Goal: Task Accomplishment & Management: Manage account settings

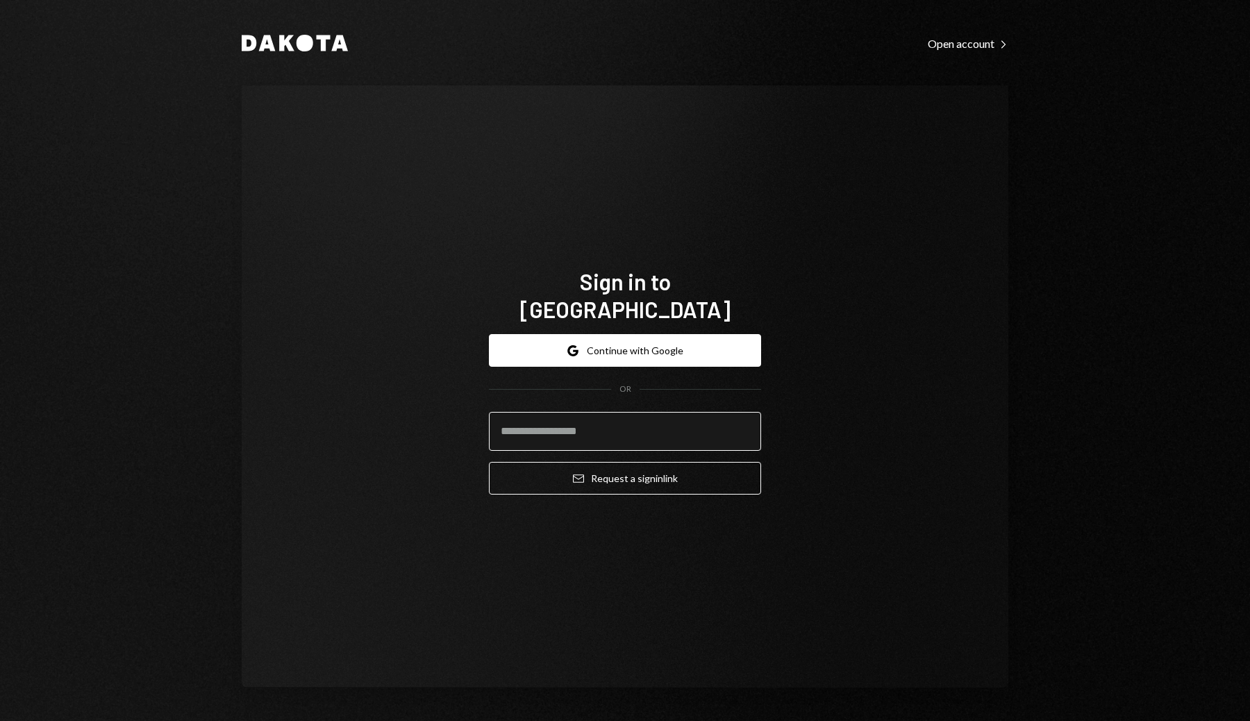
click at [682, 412] on input "email" at bounding box center [625, 431] width 272 height 39
click at [839, 369] on div "Sign in to Dakota Google Continue with Google OR Email Request a sign in link" at bounding box center [625, 386] width 767 height 602
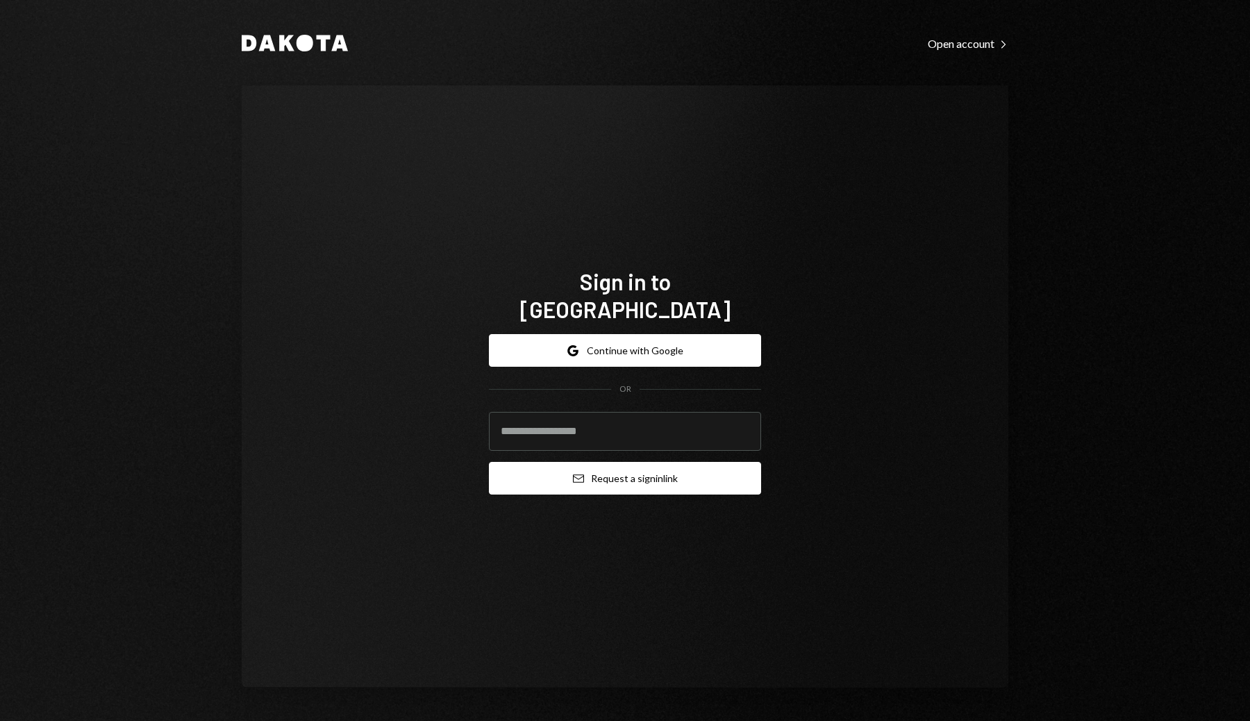
click at [706, 464] on button "Email Request a sign in link" at bounding box center [625, 478] width 272 height 33
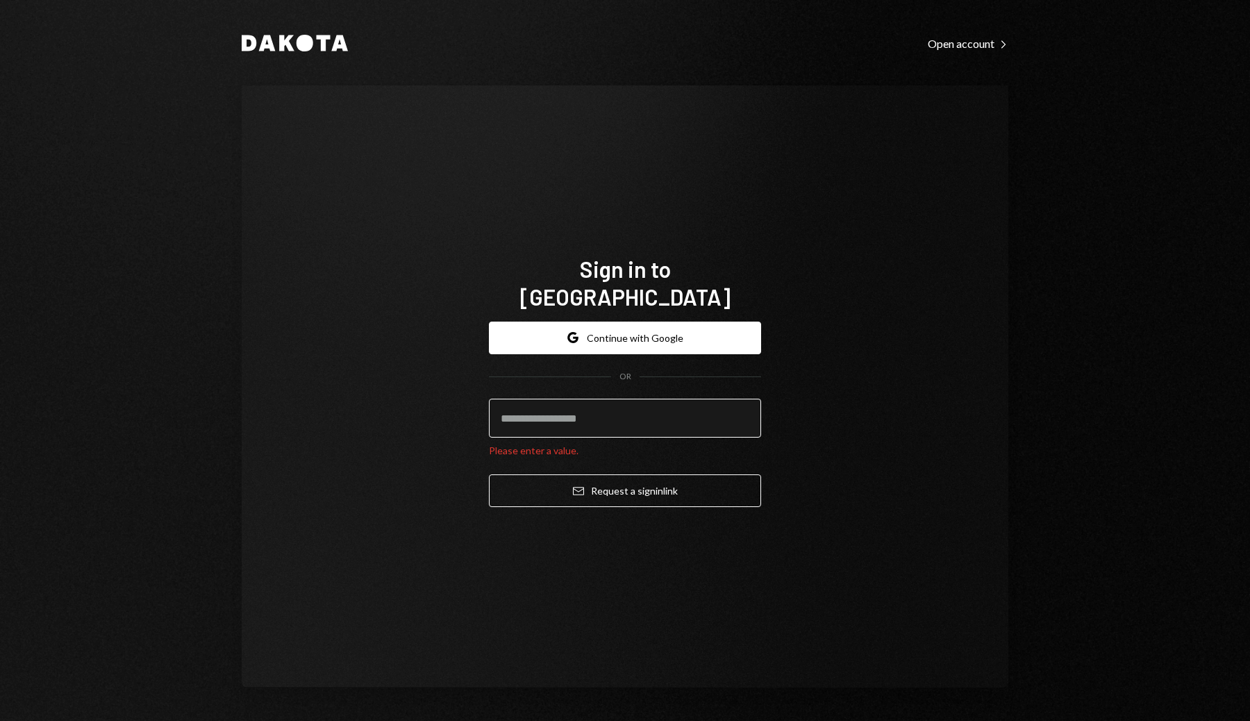
click at [657, 408] on input "email" at bounding box center [625, 418] width 272 height 39
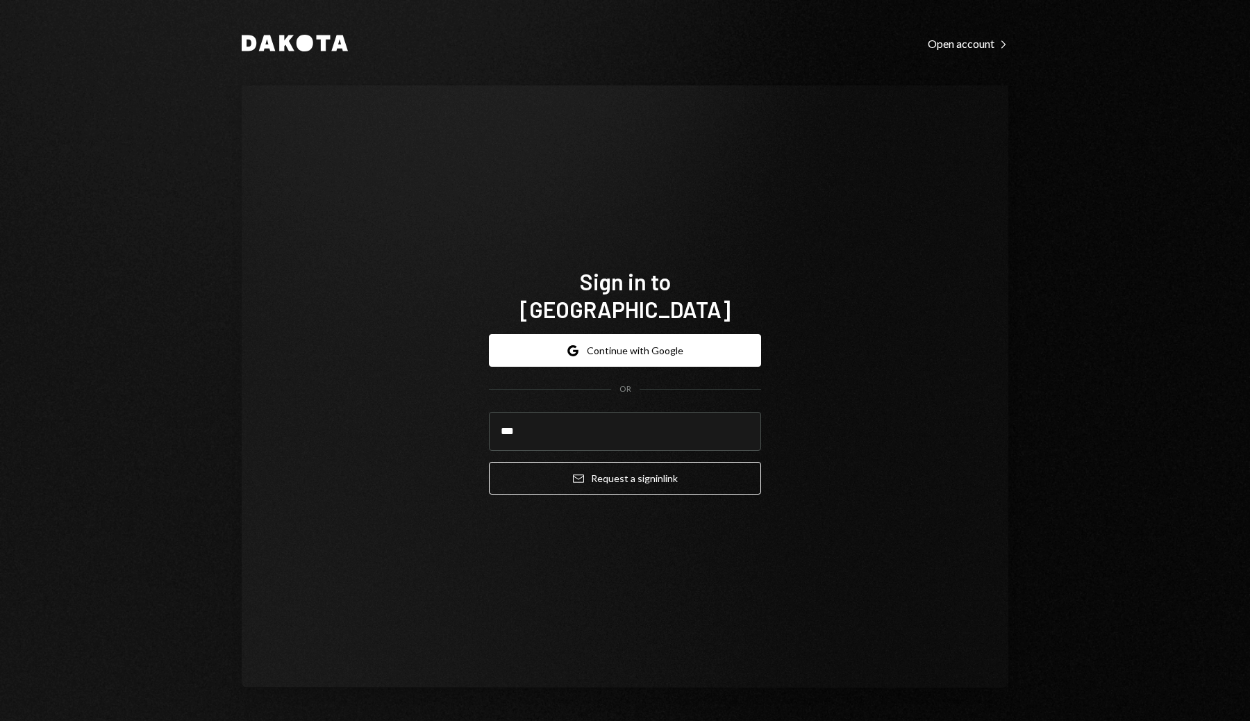
type input "**********"
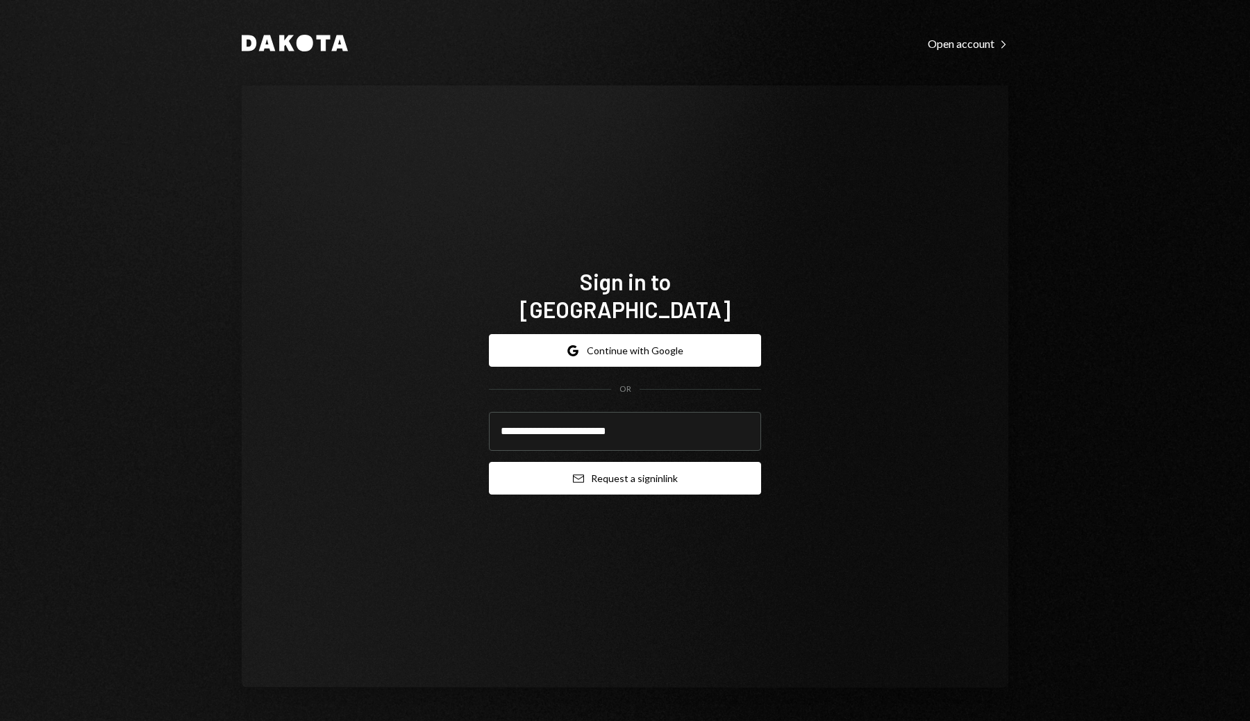
click at [640, 470] on button "Email Request a sign in link" at bounding box center [625, 478] width 272 height 33
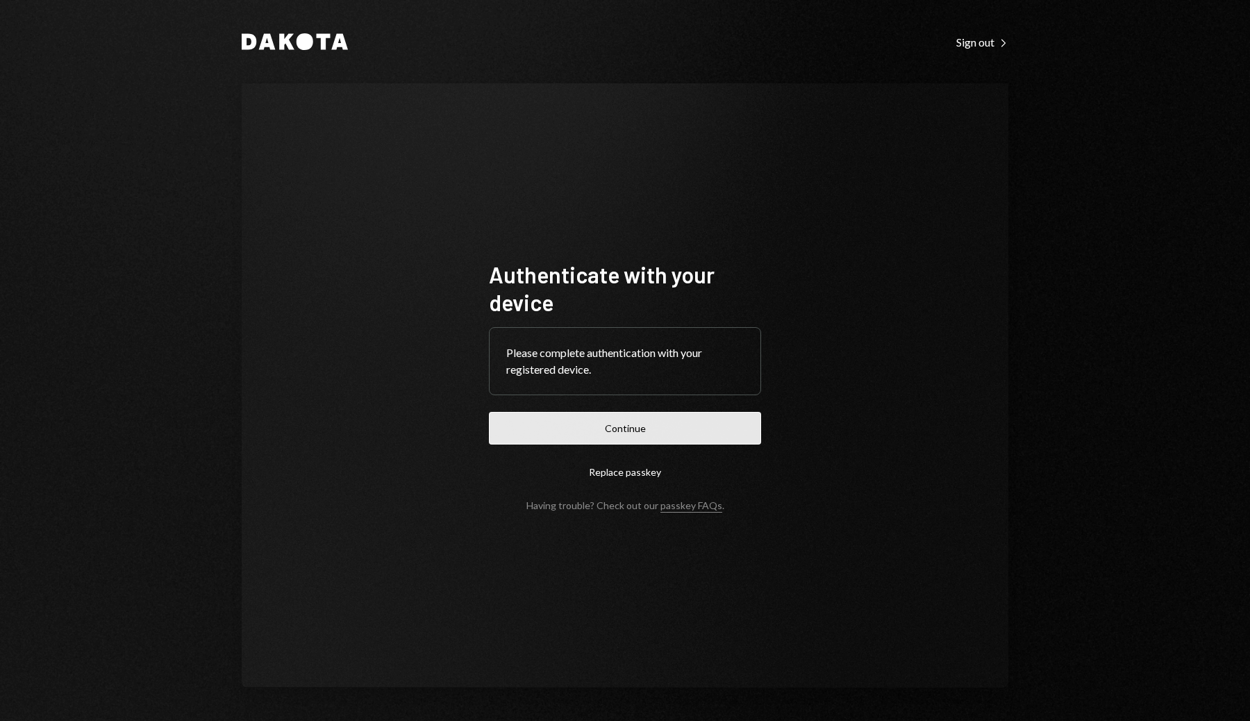
click at [596, 431] on button "Continue" at bounding box center [625, 428] width 272 height 33
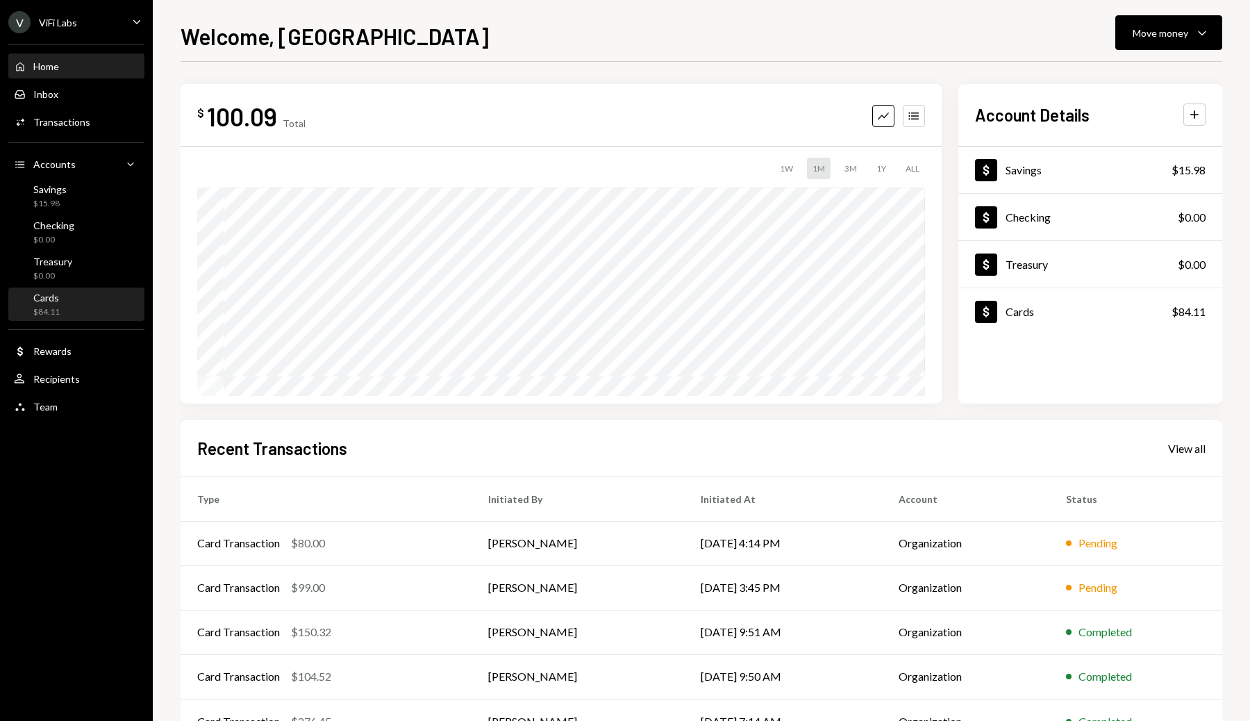
click at [82, 312] on div "Cards $84.11" at bounding box center [76, 305] width 125 height 26
